Goal: Transaction & Acquisition: Purchase product/service

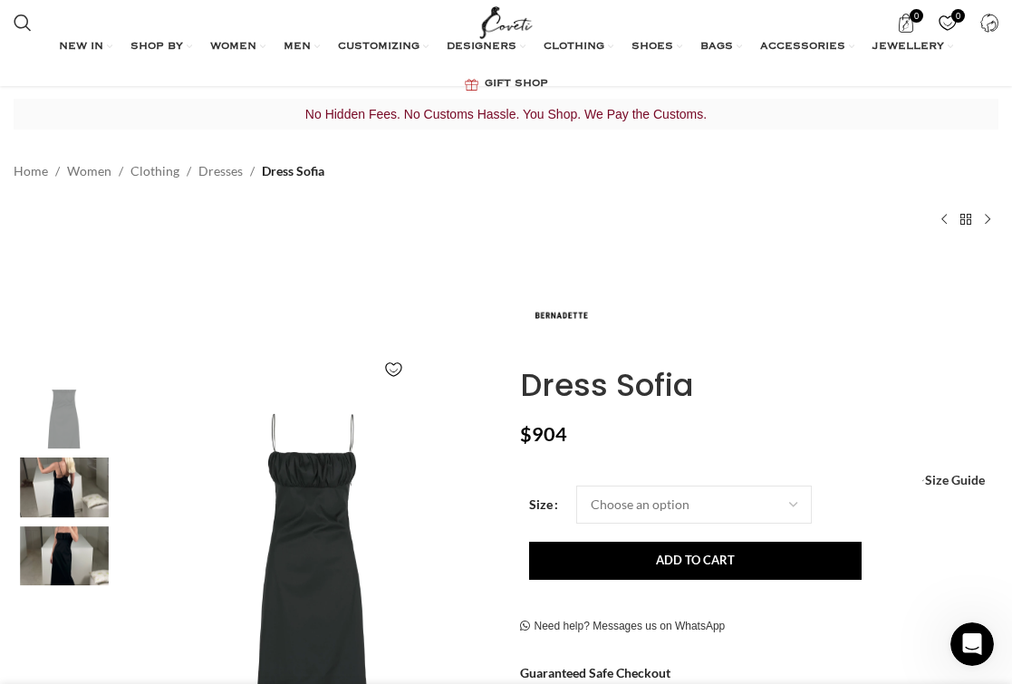
scroll to position [283, 0]
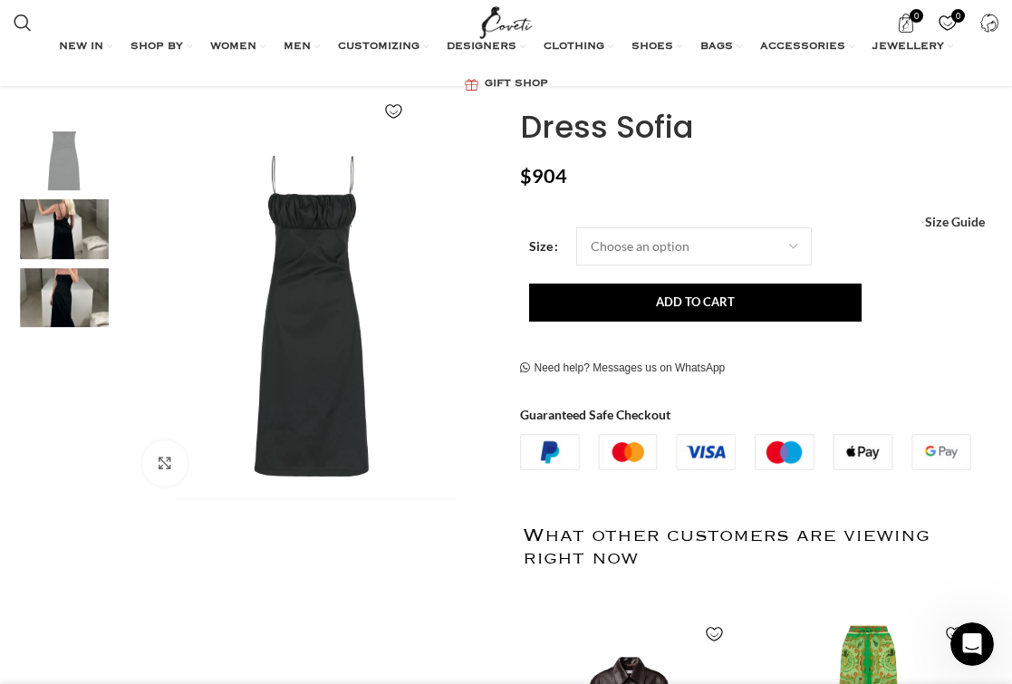
click at [77, 234] on img "2 / 3" at bounding box center [64, 228] width 110 height 59
select select "6-uk"
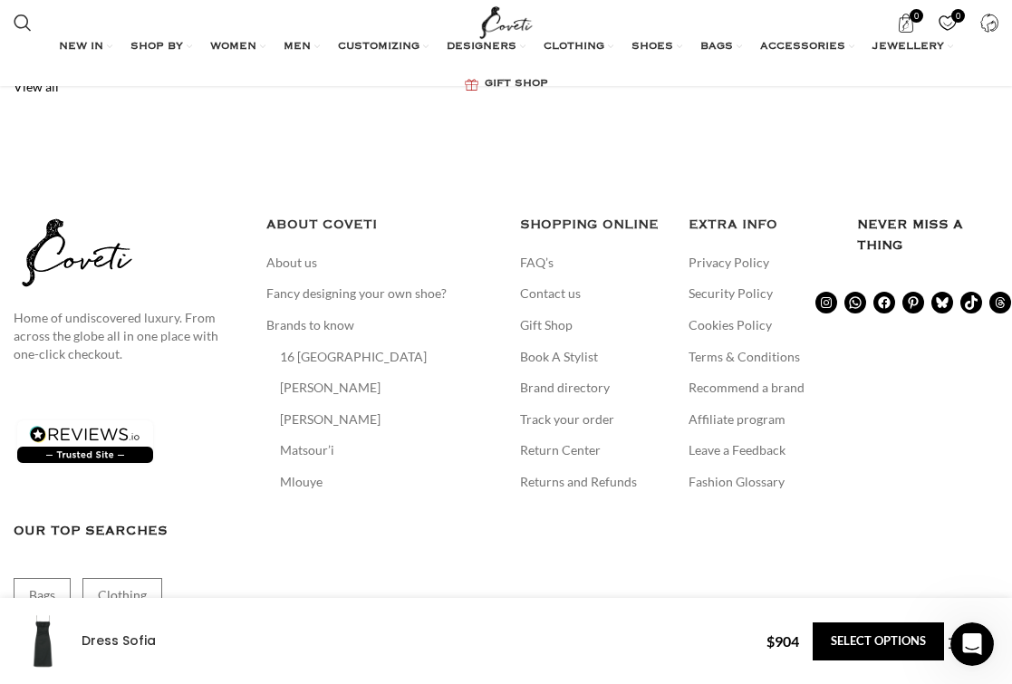
scroll to position [0, 445]
click at [559, 473] on link "Returns and Refunds" at bounding box center [579, 482] width 119 height 18
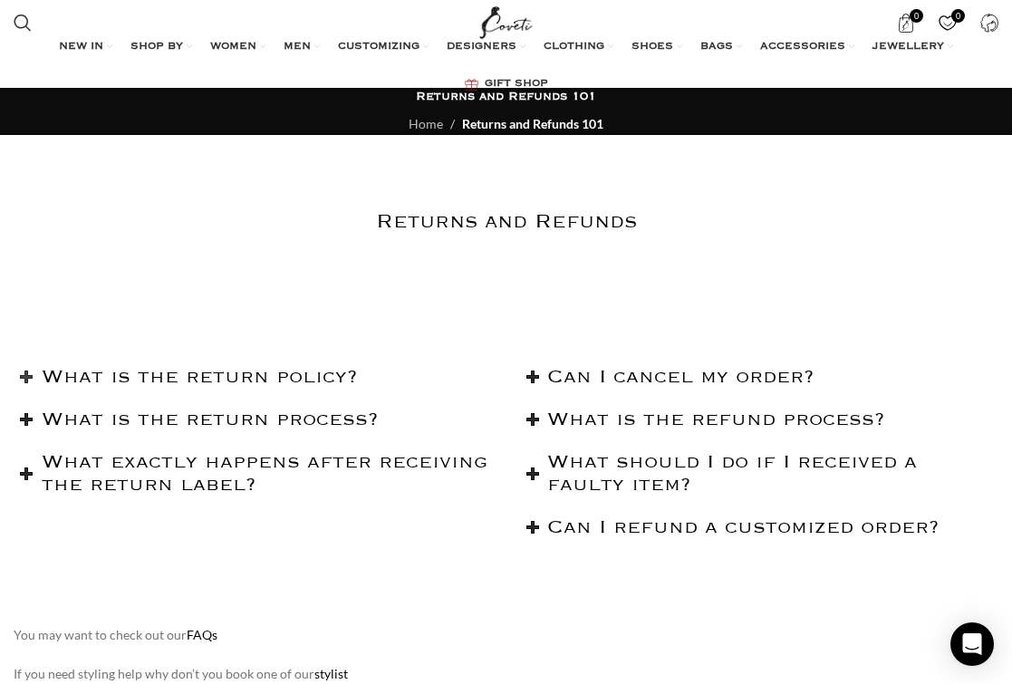
click at [299, 375] on h2 "What is the return policy?" at bounding box center [267, 377] width 451 height 23
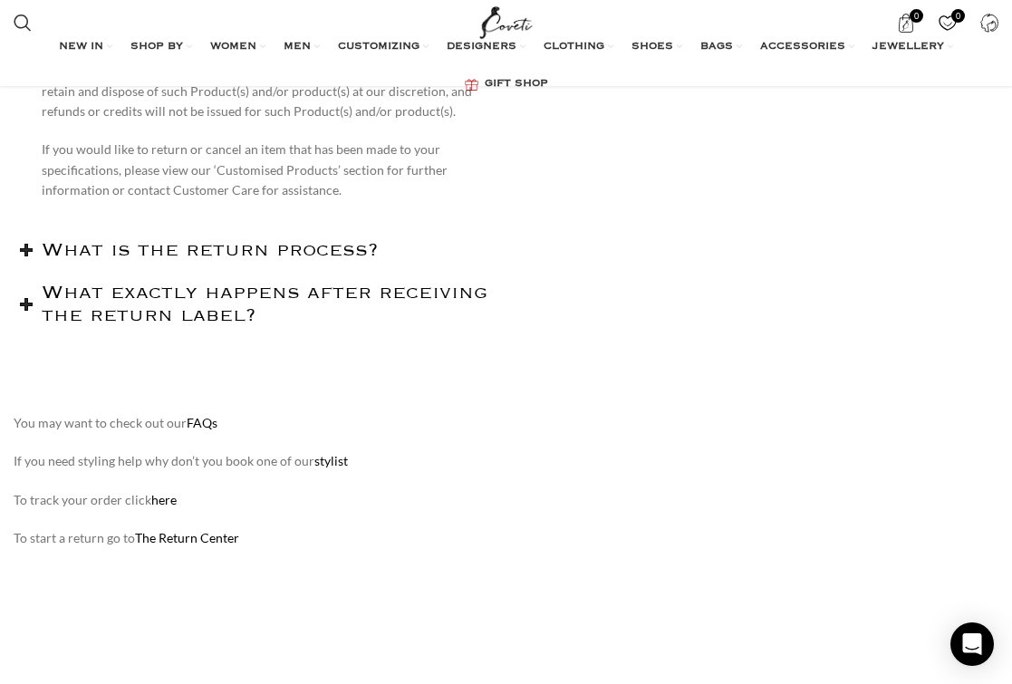
scroll to position [1978, 0]
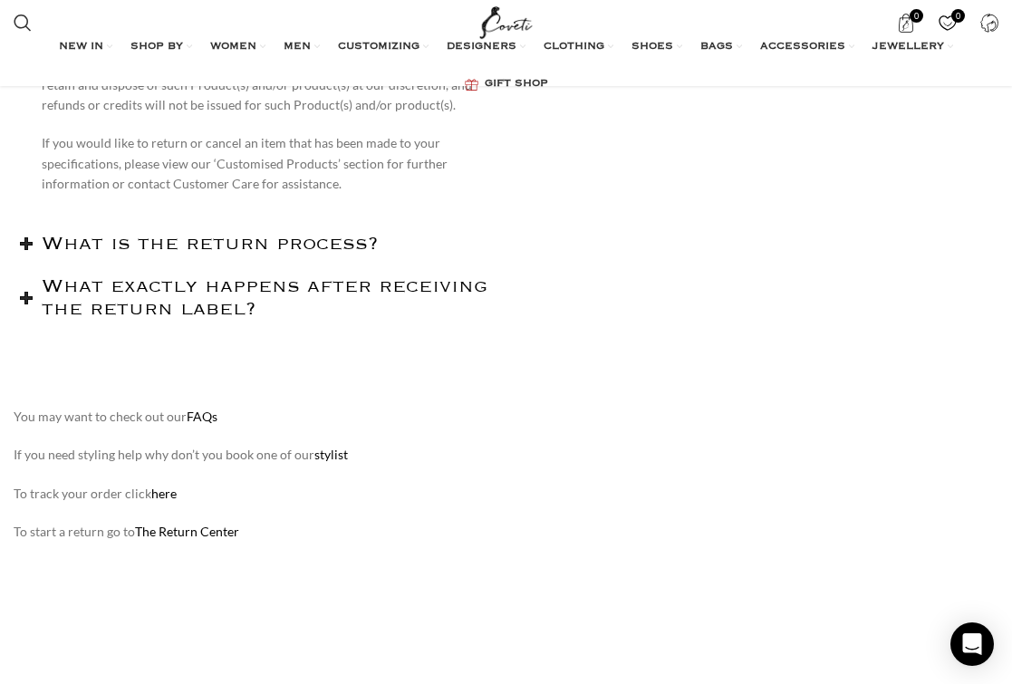
click at [204, 408] on link "FAQs" at bounding box center [202, 415] width 31 height 15
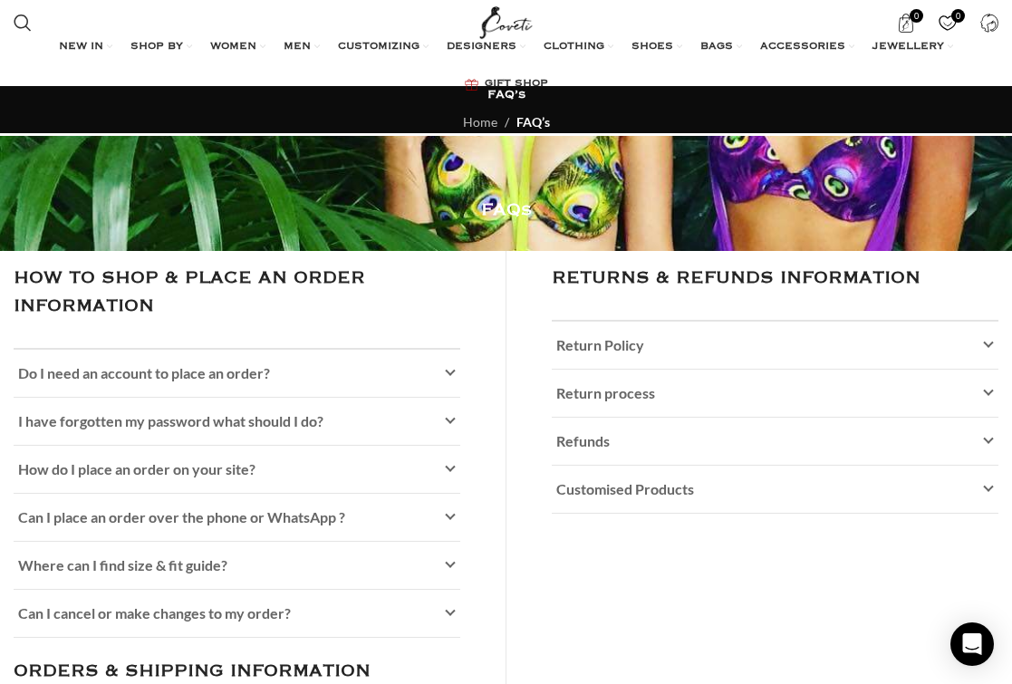
click at [204, 374] on span "Do I need an account to place an order?" at bounding box center [144, 372] width 252 height 17
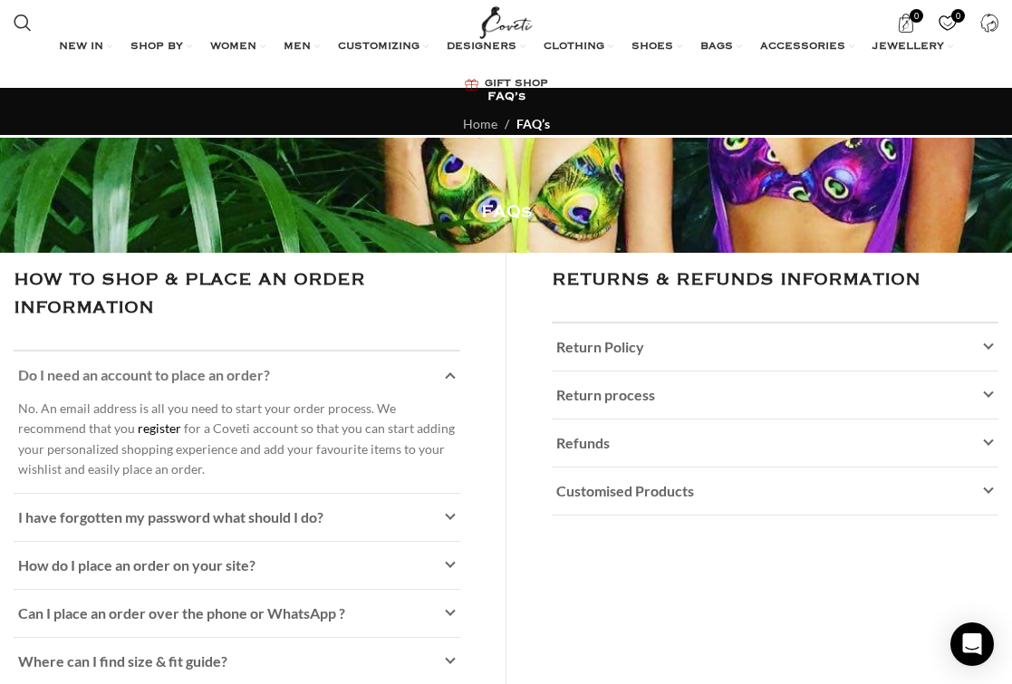
click at [204, 374] on span "Do I need an account to place an order?" at bounding box center [144, 374] width 252 height 17
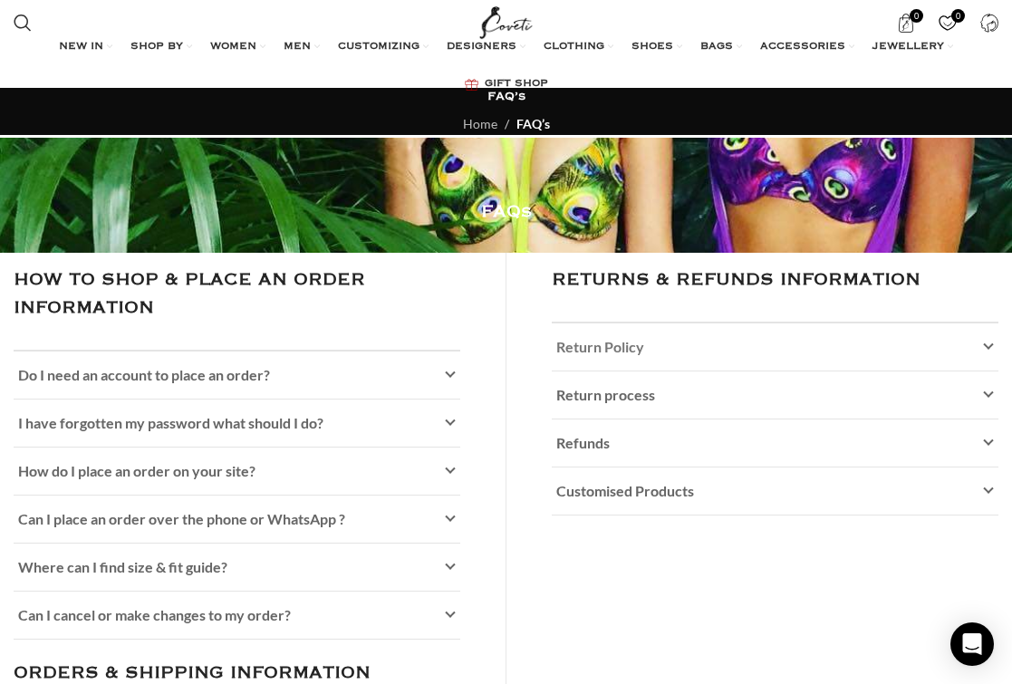
click at [574, 361] on link "Return Policy" at bounding box center [775, 346] width 447 height 47
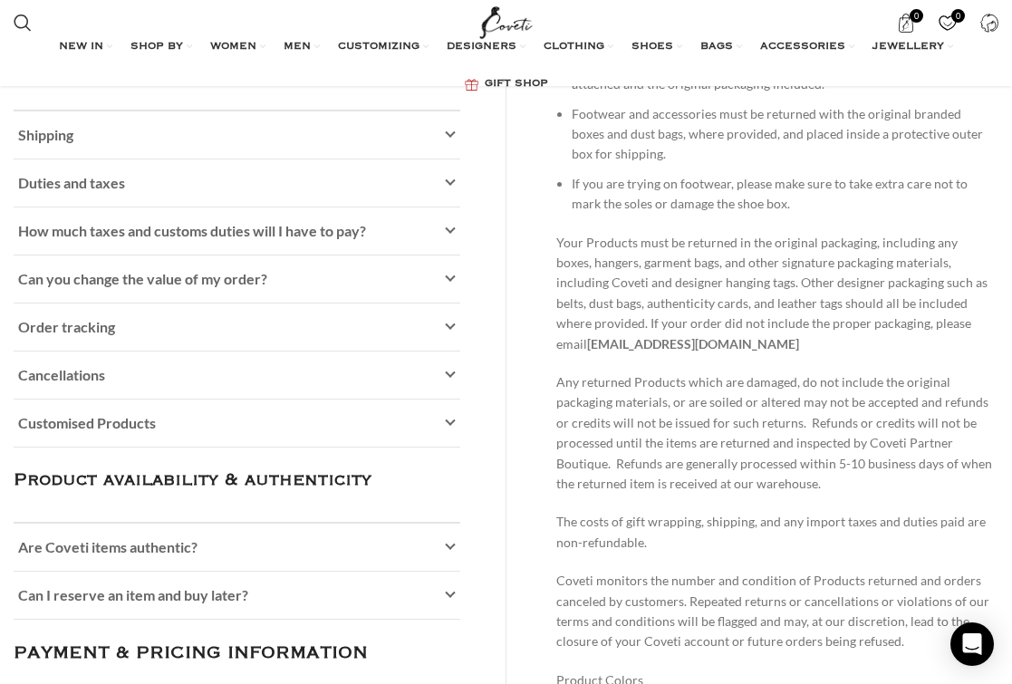
scroll to position [624, 0]
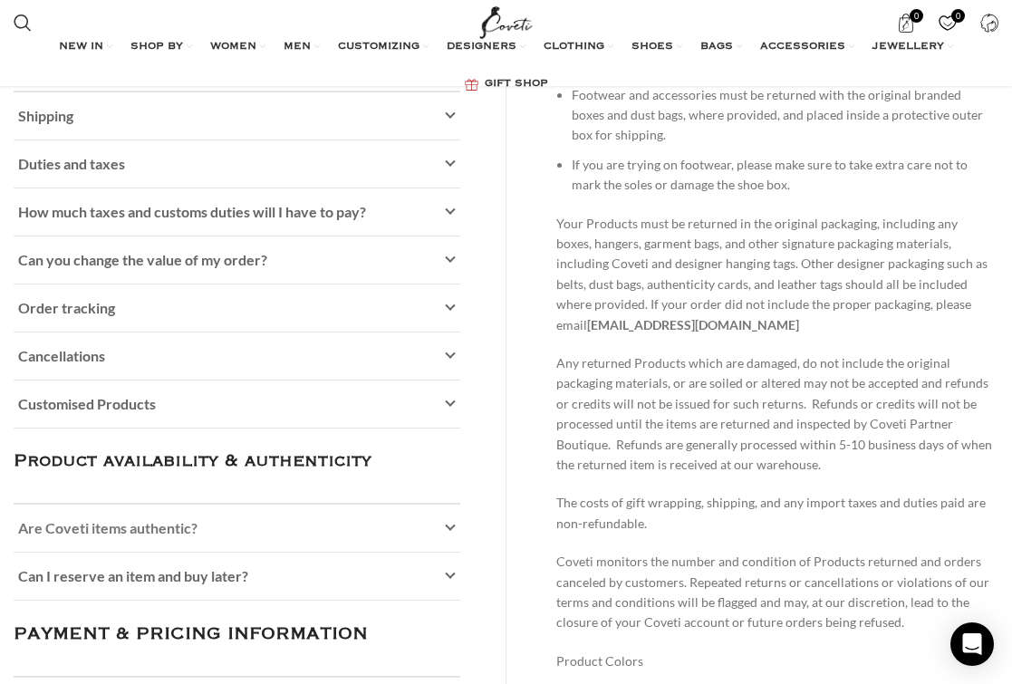
click at [205, 535] on link "Are Coveti items authentic?" at bounding box center [237, 527] width 446 height 47
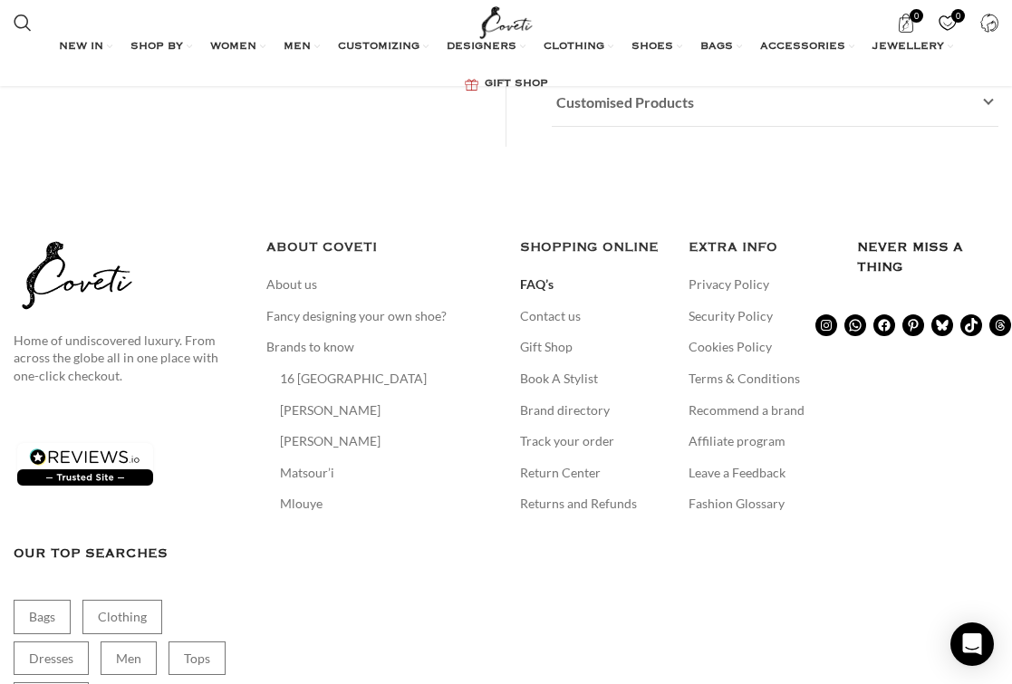
scroll to position [1899, 0]
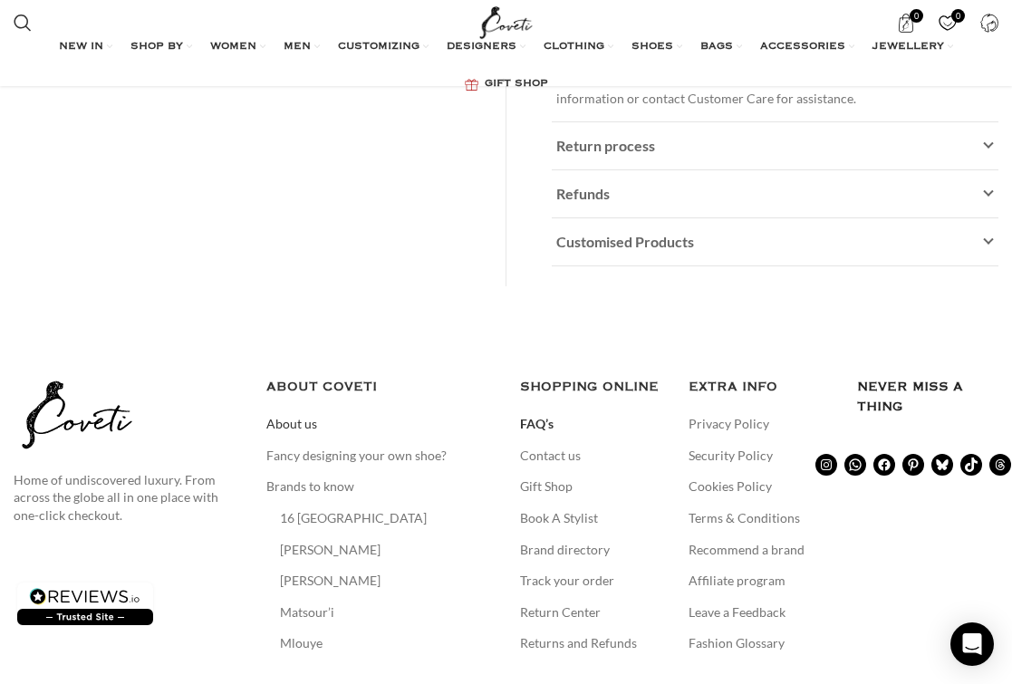
click at [289, 415] on link "About us" at bounding box center [292, 424] width 53 height 18
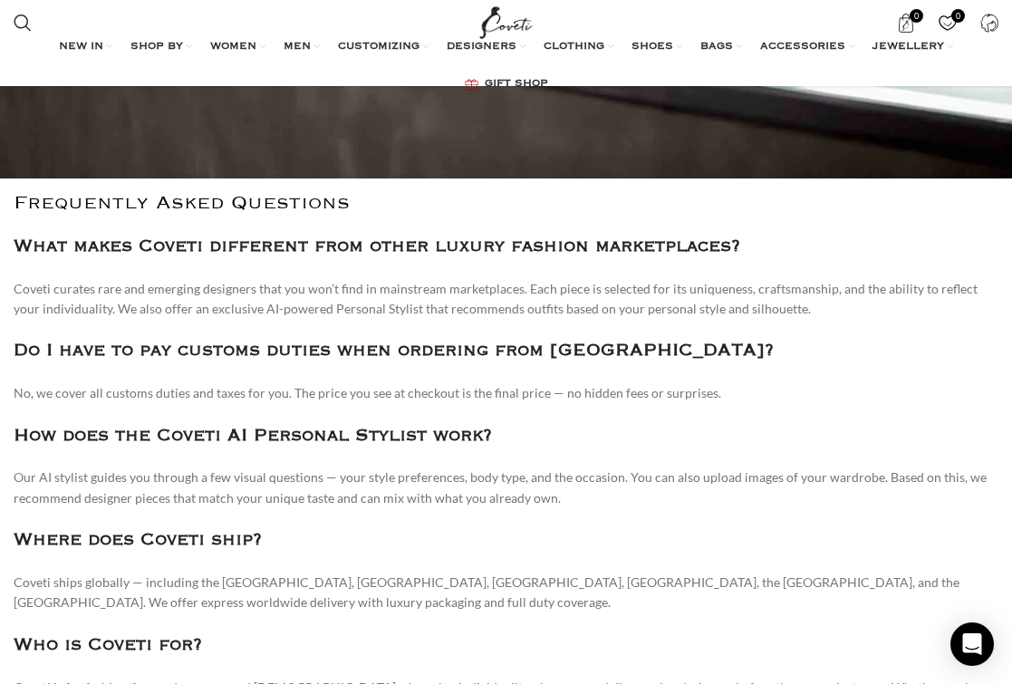
scroll to position [3651, 0]
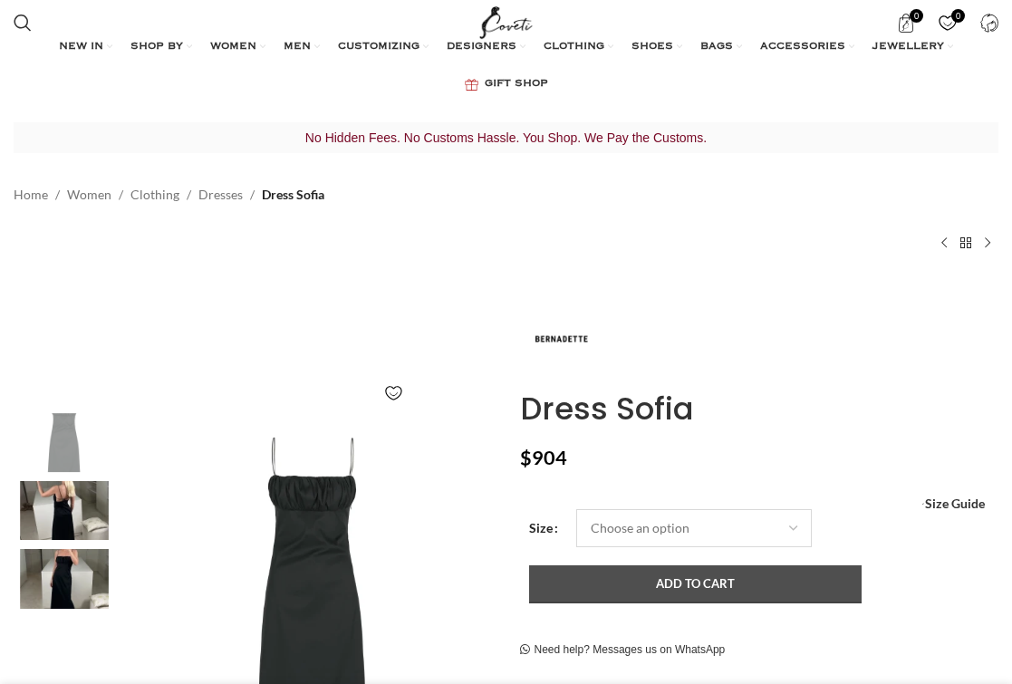
select select "6-[GEOGRAPHIC_DATA]"
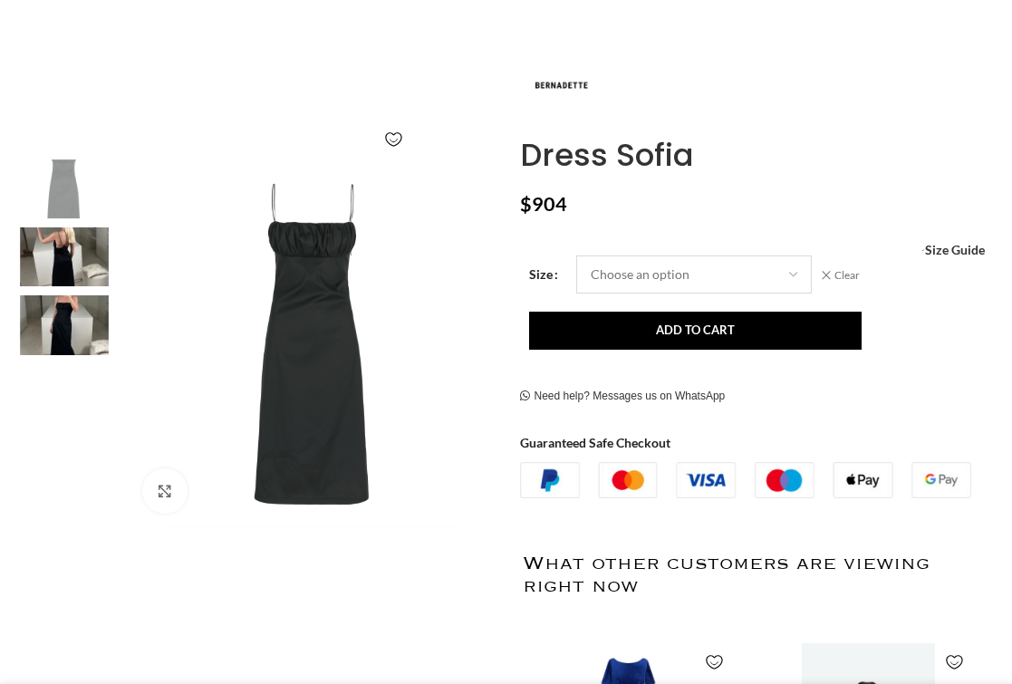
scroll to position [276, 0]
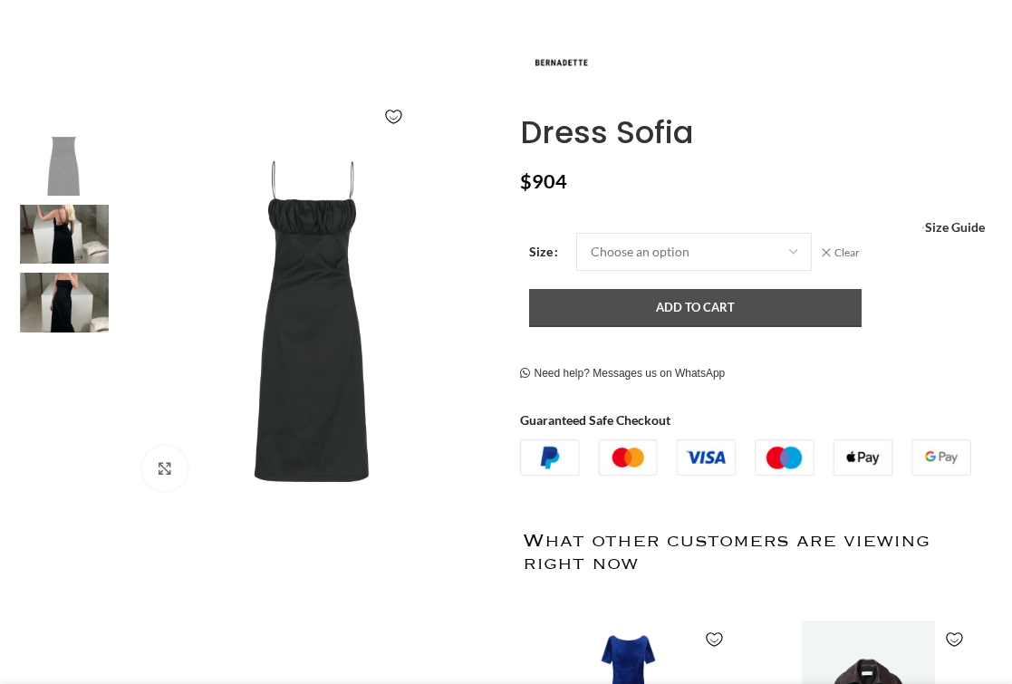
click at [593, 307] on button "Add to cart" at bounding box center [695, 308] width 332 height 38
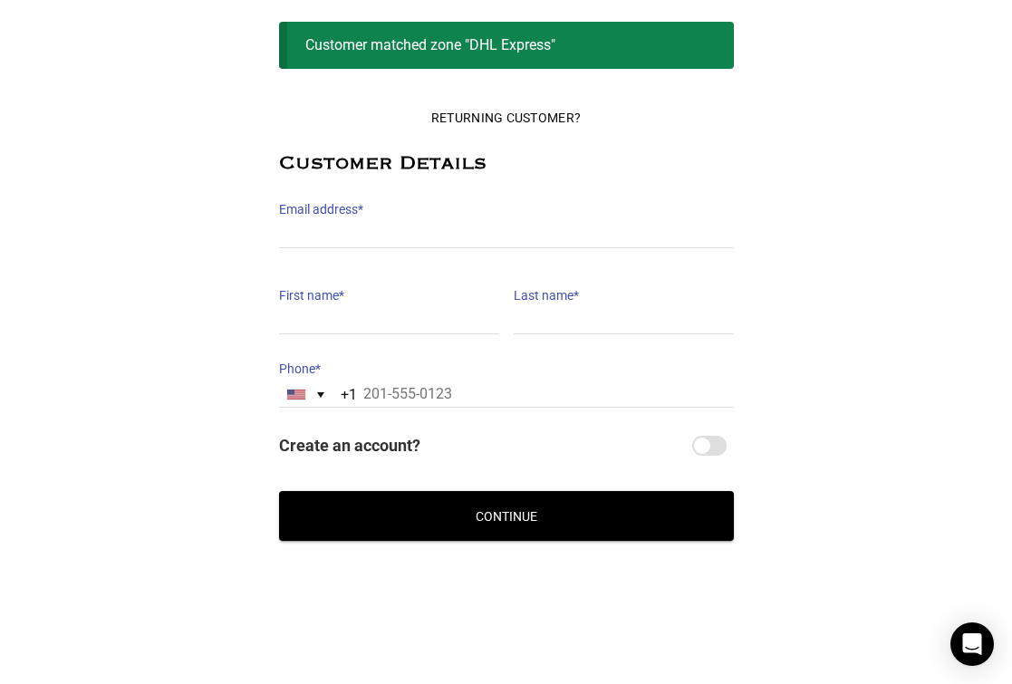
scroll to position [140, 0]
click at [297, 216] on label "Email address *" at bounding box center [506, 209] width 455 height 25
click at [297, 222] on input "Email address *" at bounding box center [506, 235] width 455 height 26
type input "[EMAIL_ADDRESS][DOMAIN_NAME]"
click at [360, 307] on label "First name *" at bounding box center [389, 295] width 220 height 25
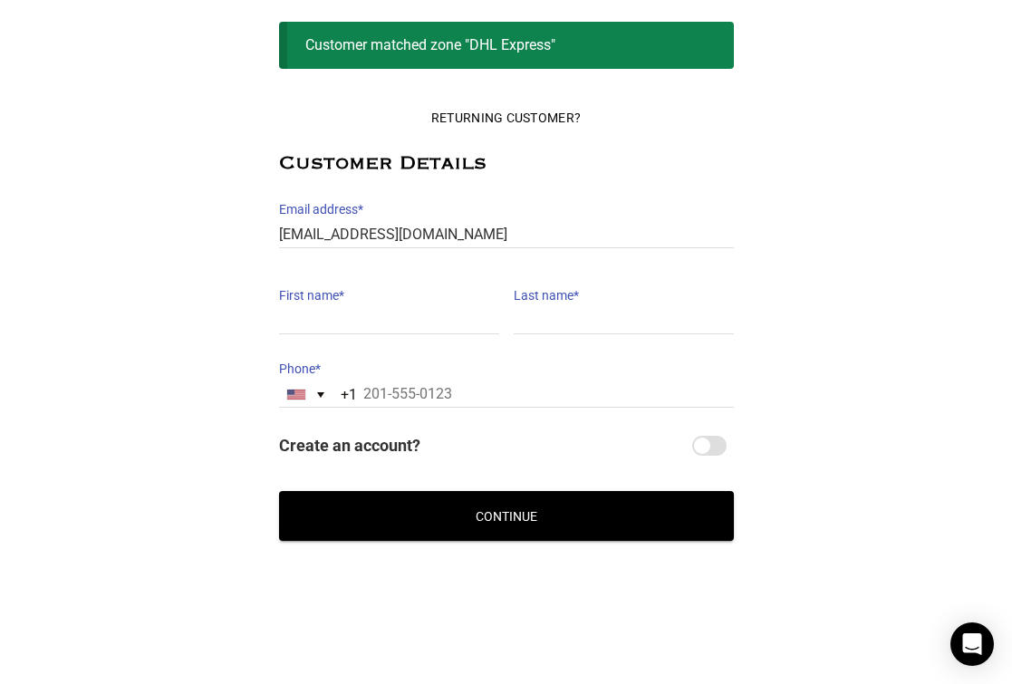
click at [360, 308] on input "First name *" at bounding box center [389, 321] width 220 height 26
type input "[PERSON_NAME]"
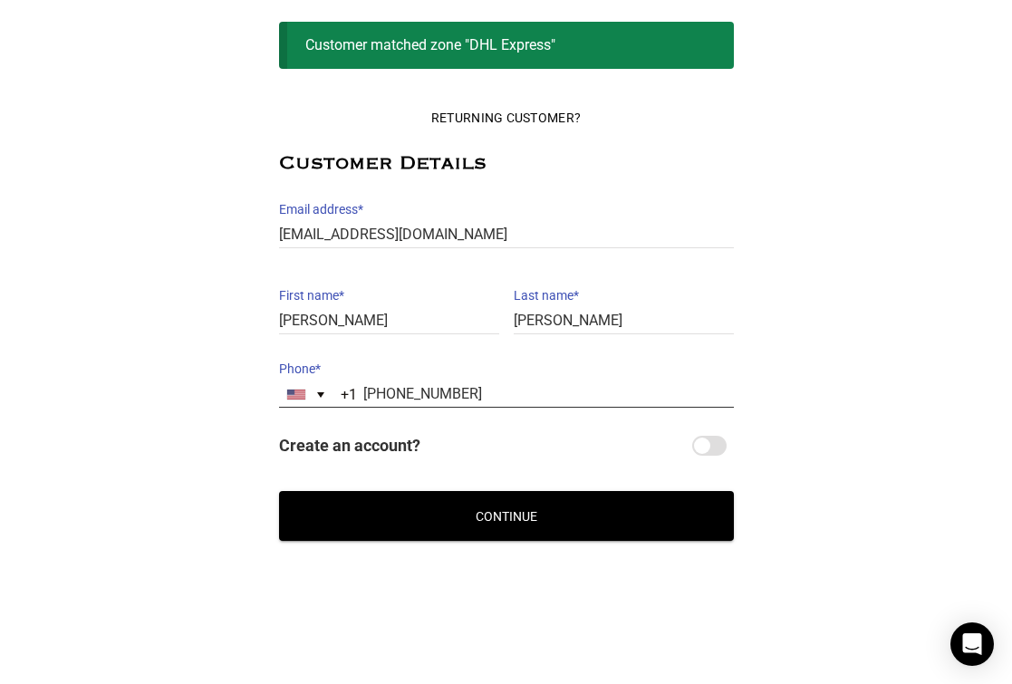
type input "[PHONE_NUMBER]"
click at [388, 529] on button "Continue" at bounding box center [506, 516] width 455 height 50
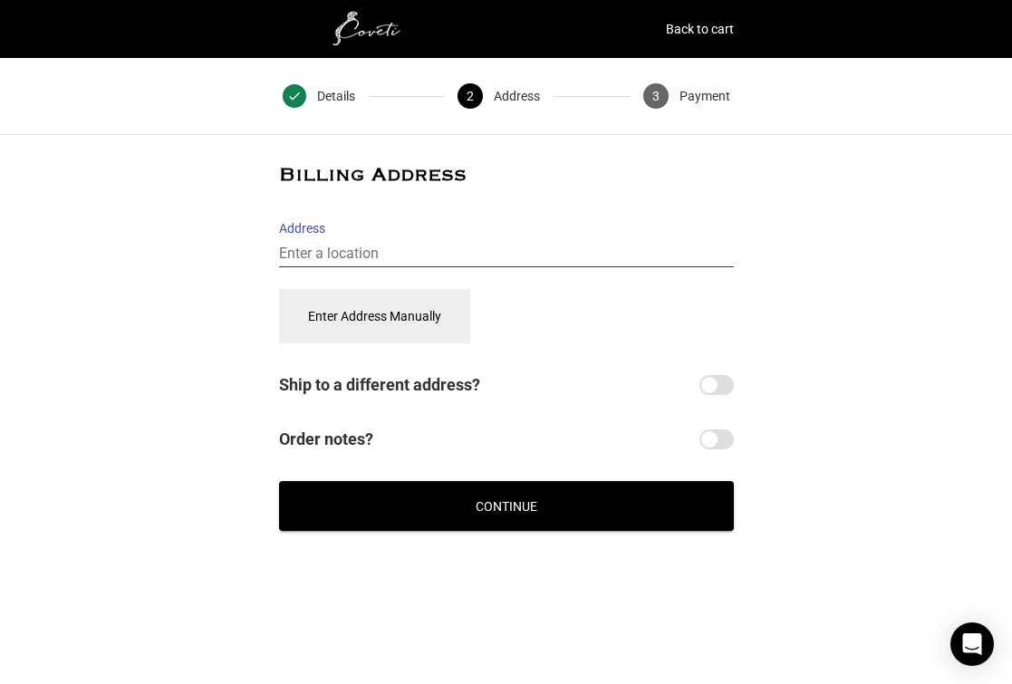
click at [314, 253] on input "Address" at bounding box center [506, 254] width 455 height 26
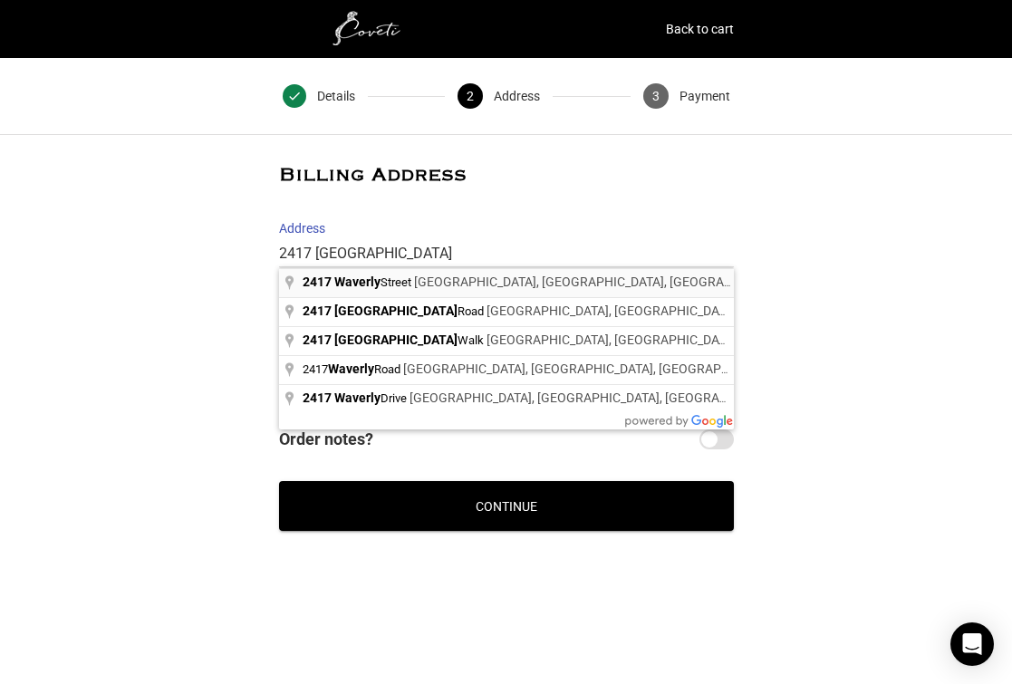
type input "[STREET_ADDRESS]"
select select "US"
type input "[STREET_ADDRESS]"
type input "[GEOGRAPHIC_DATA]"
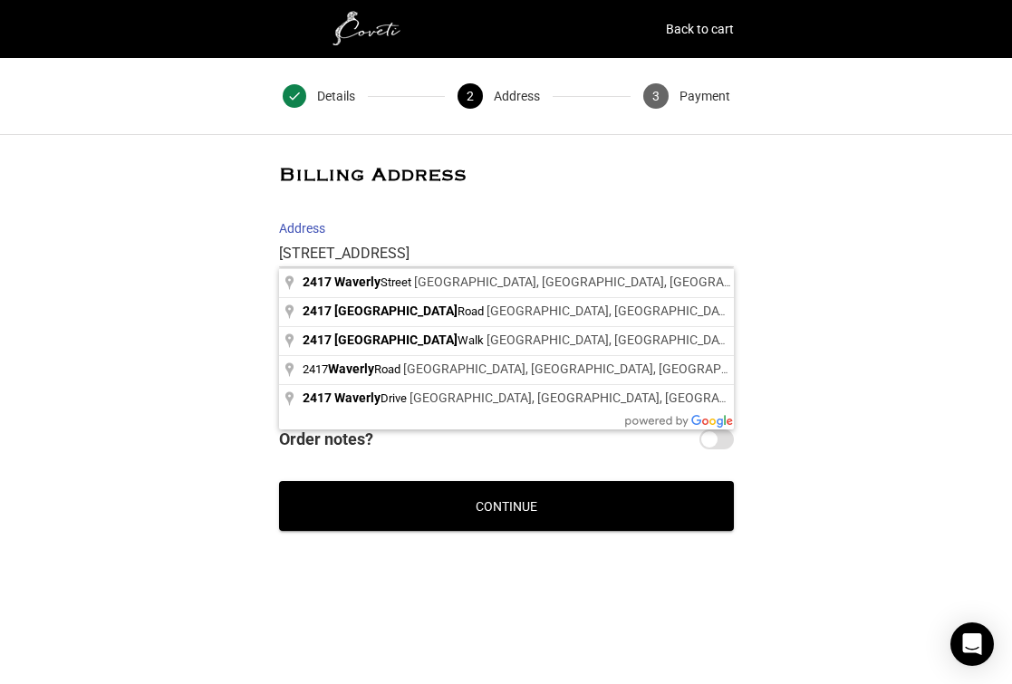
type input "19146"
select select "PA"
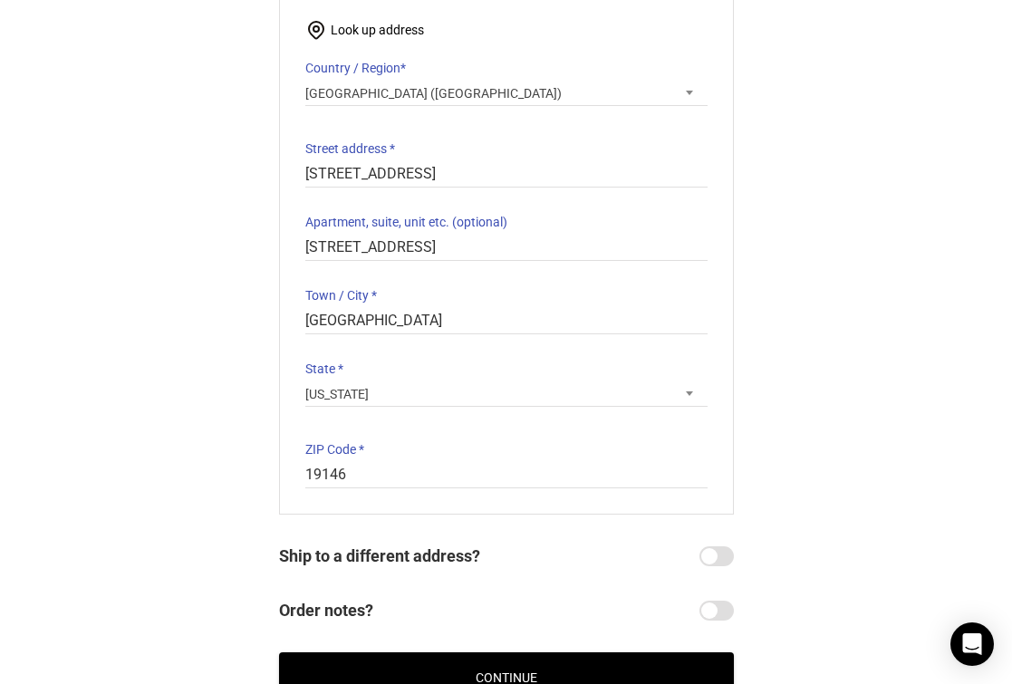
scroll to position [382, 0]
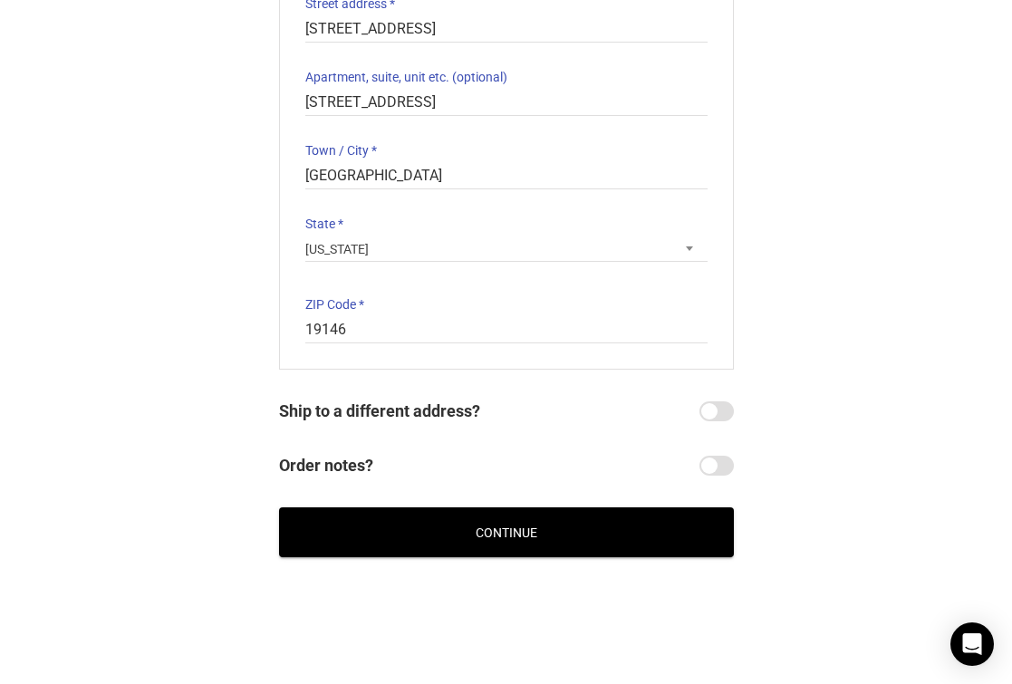
click at [371, 541] on button "Continue" at bounding box center [506, 532] width 455 height 50
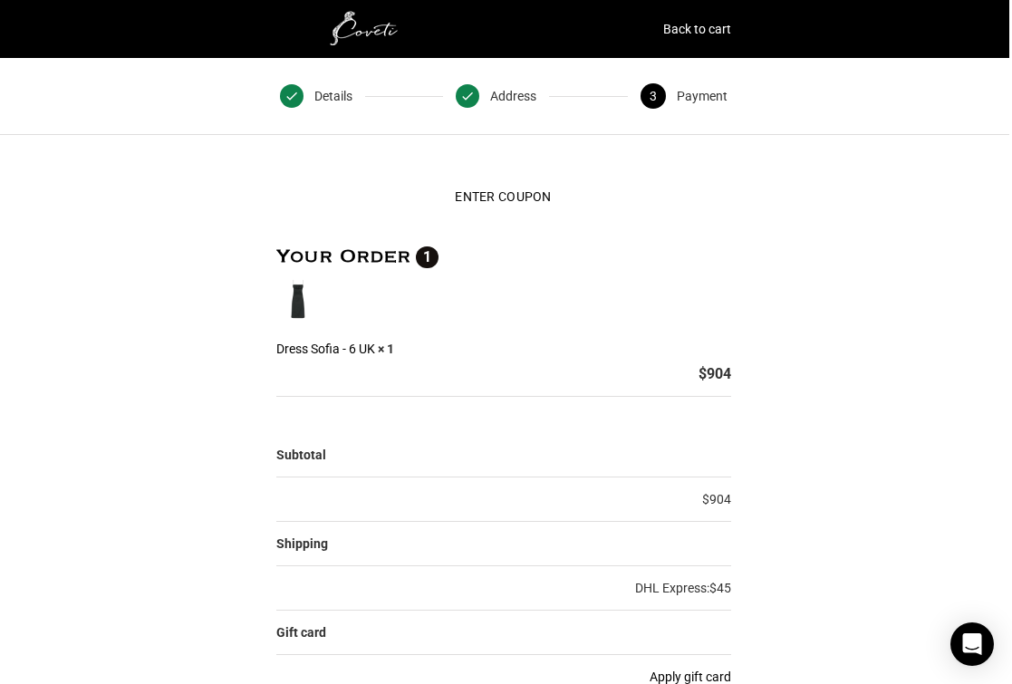
scroll to position [0, 3]
